Goal: Information Seeking & Learning: Learn about a topic

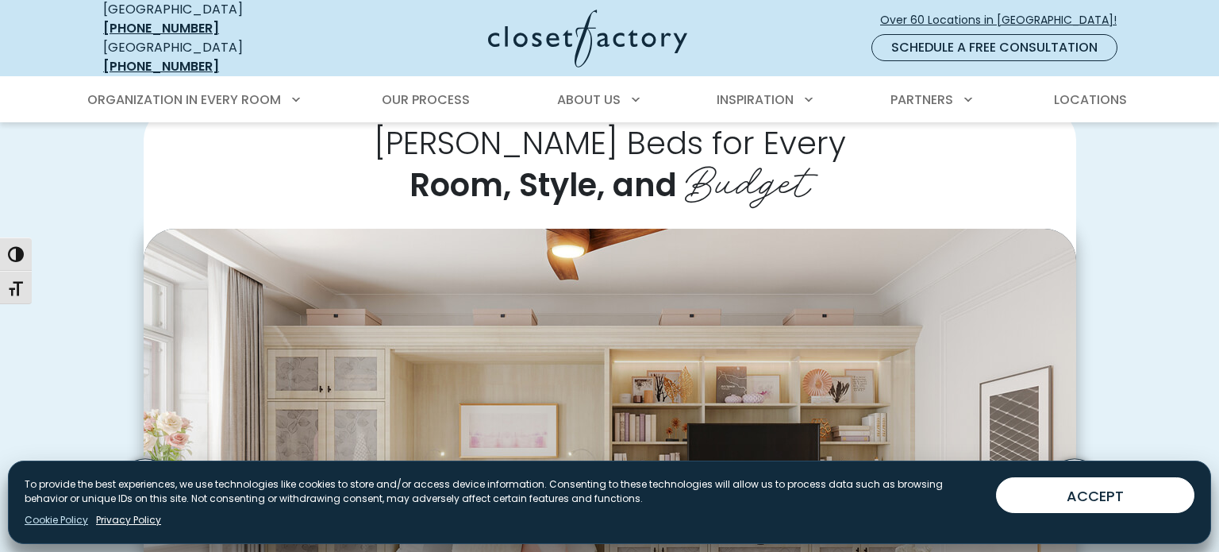
click at [75, 520] on link "Cookie Policy" at bounding box center [57, 520] width 64 height 14
